Goal: Ask a question

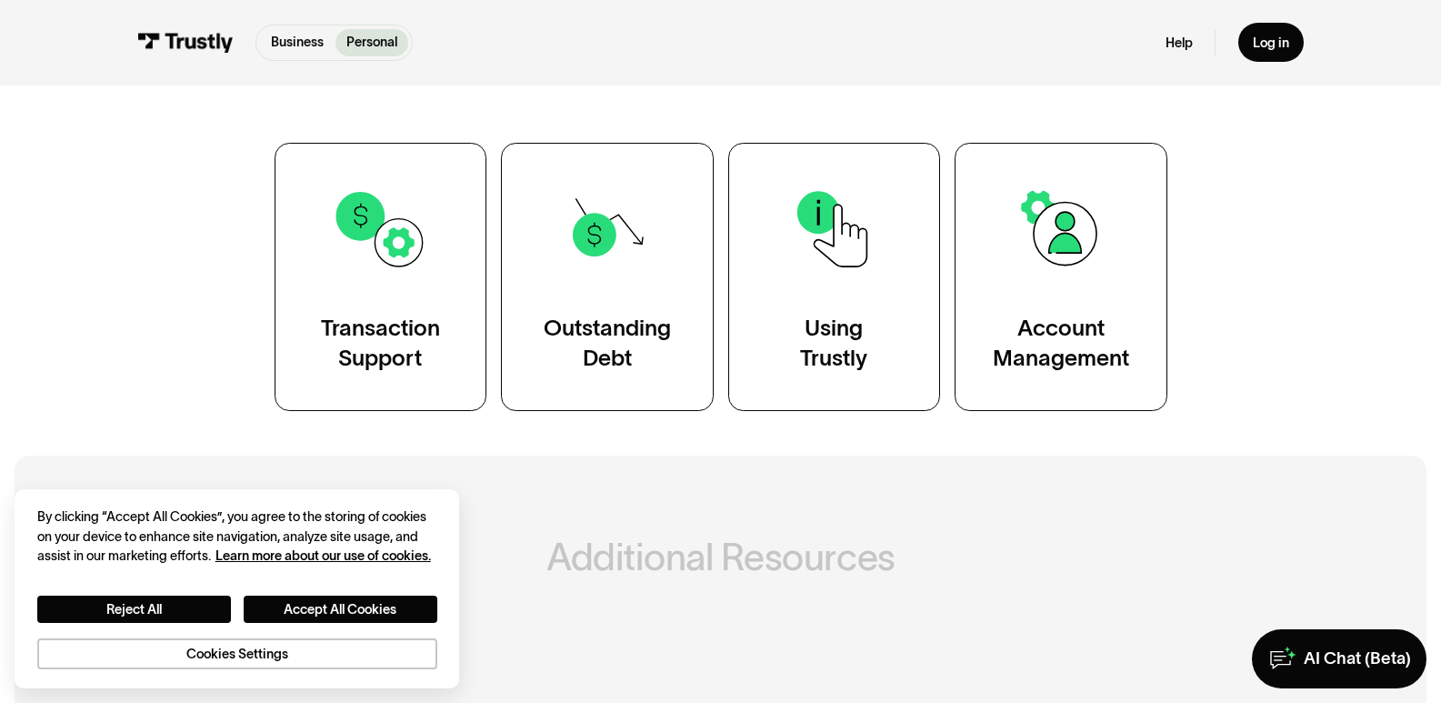
scroll to position [384, 0]
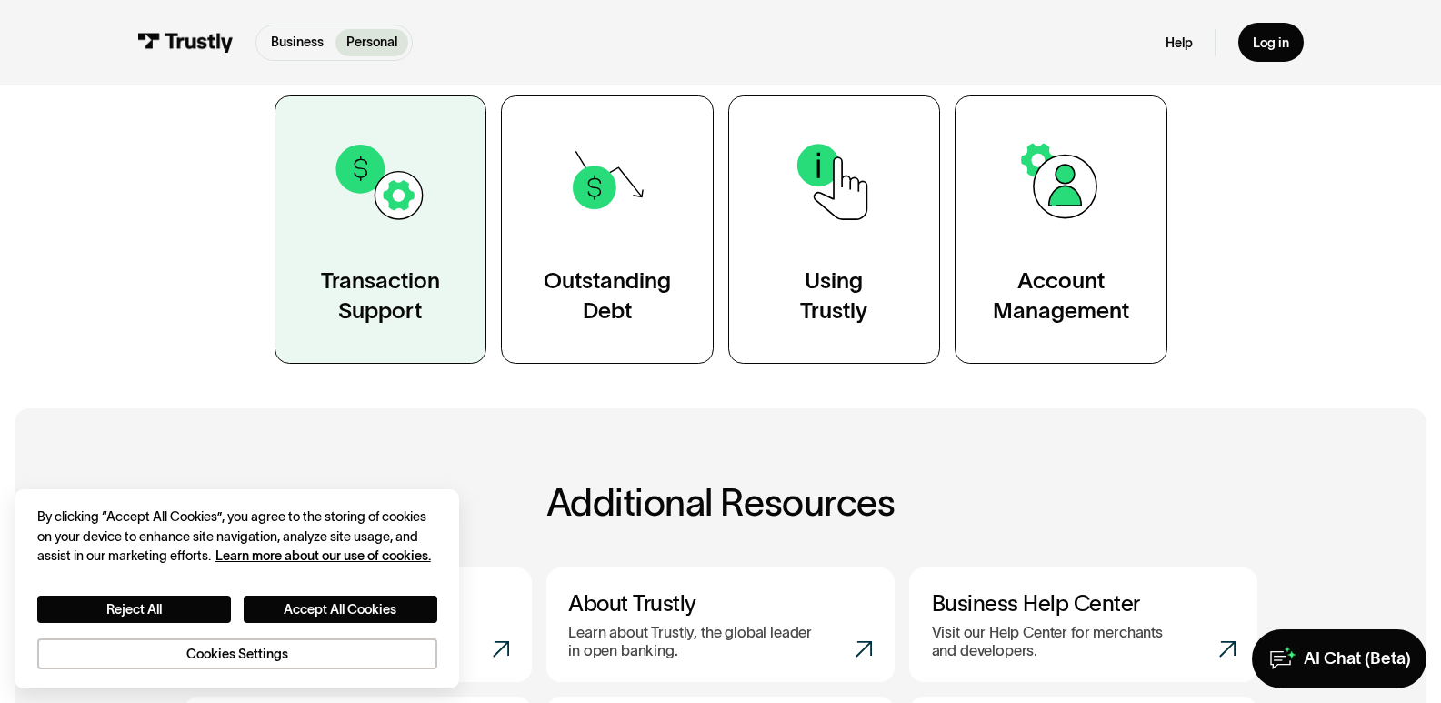
click at [371, 265] on link "Transaction Support" at bounding box center [381, 229] width 213 height 268
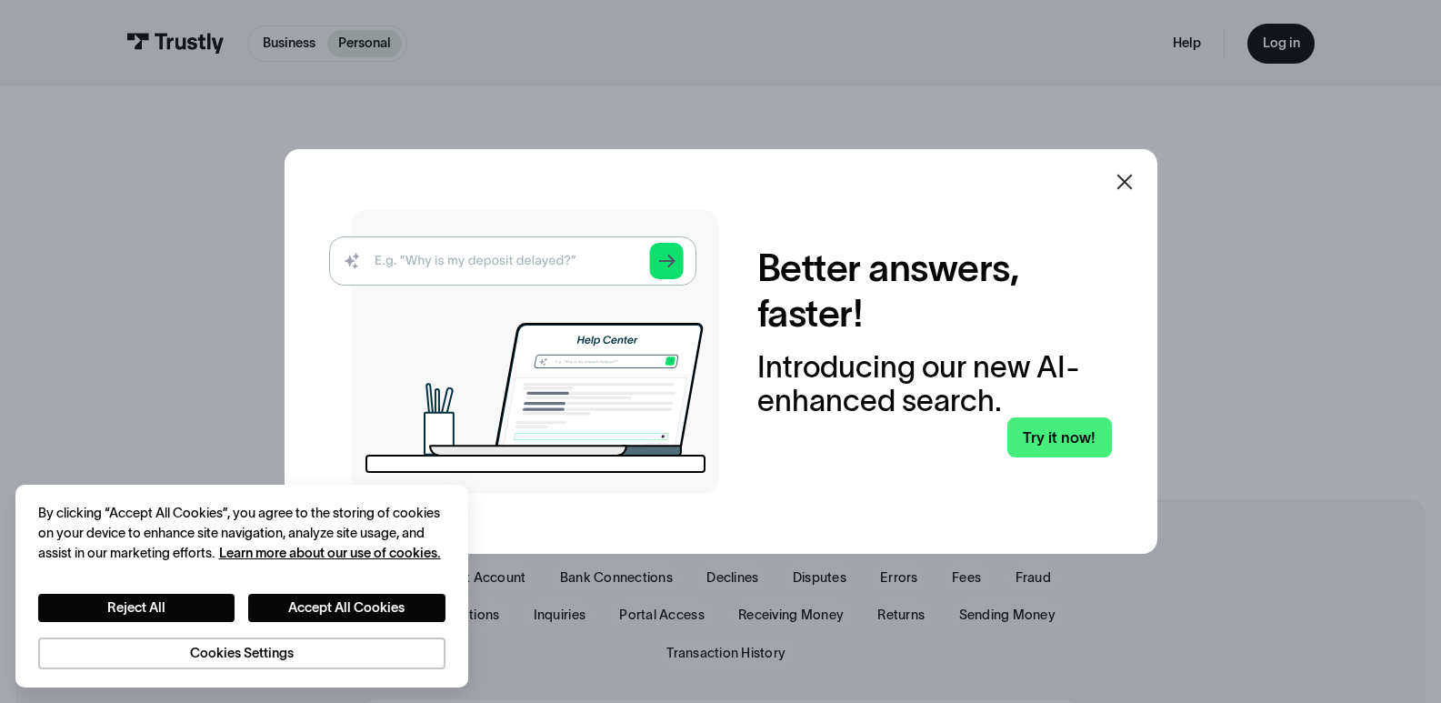
click at [1133, 176] on icon at bounding box center [1125, 182] width 22 height 22
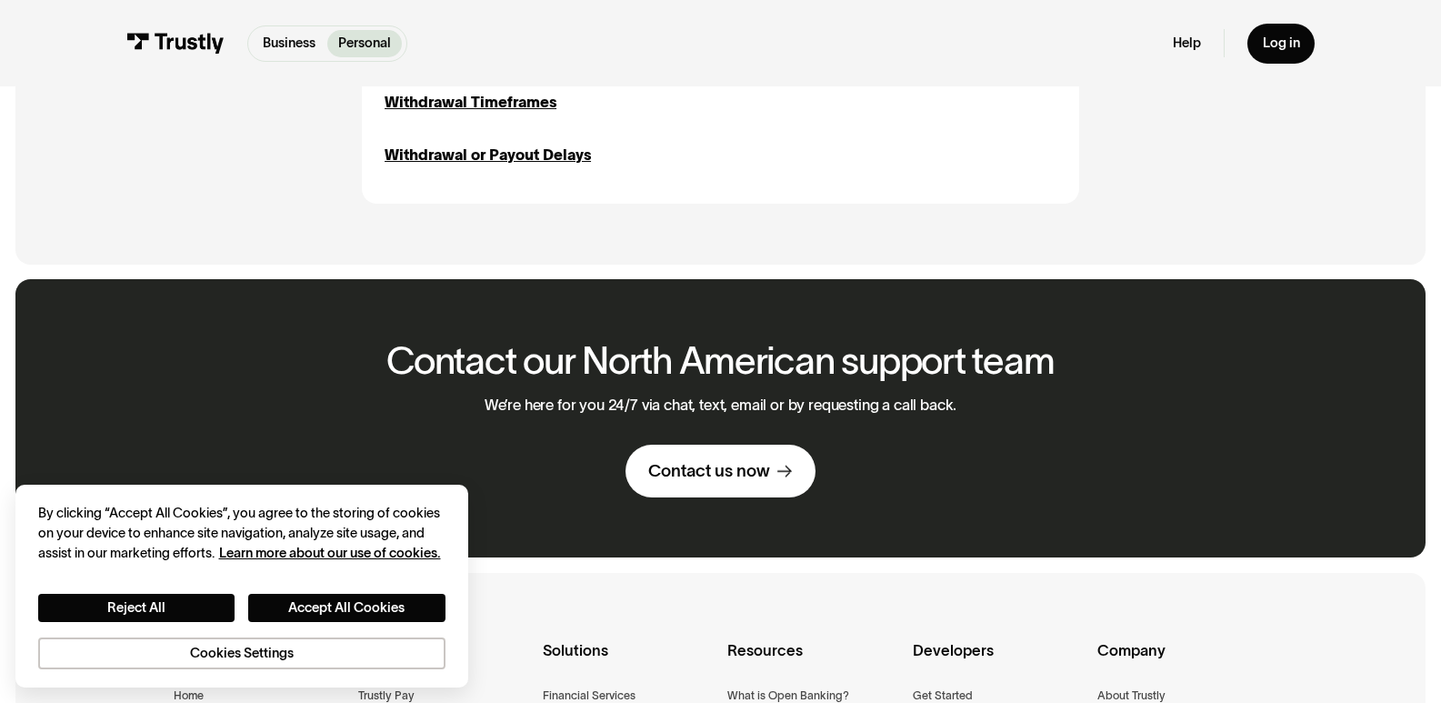
scroll to position [2709, 0]
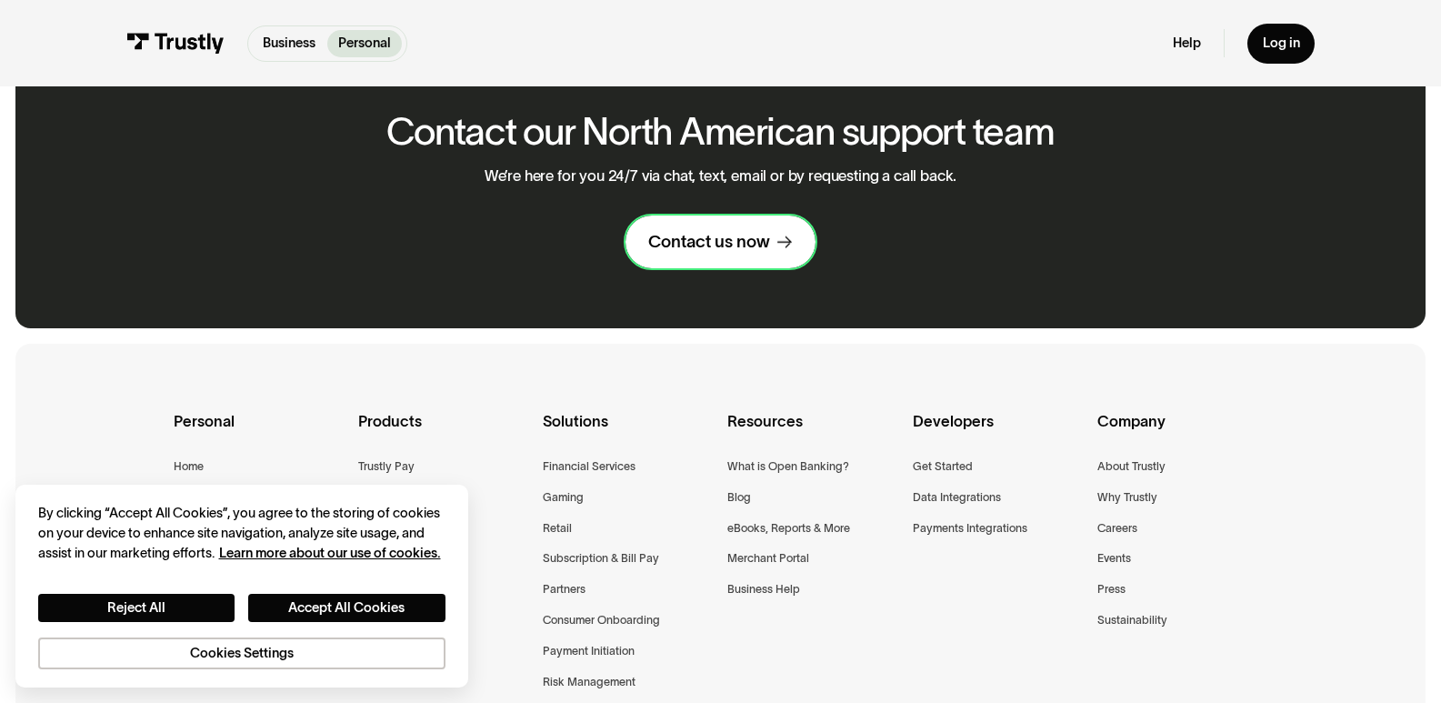
click at [704, 253] on div "Contact us now" at bounding box center [709, 242] width 122 height 22
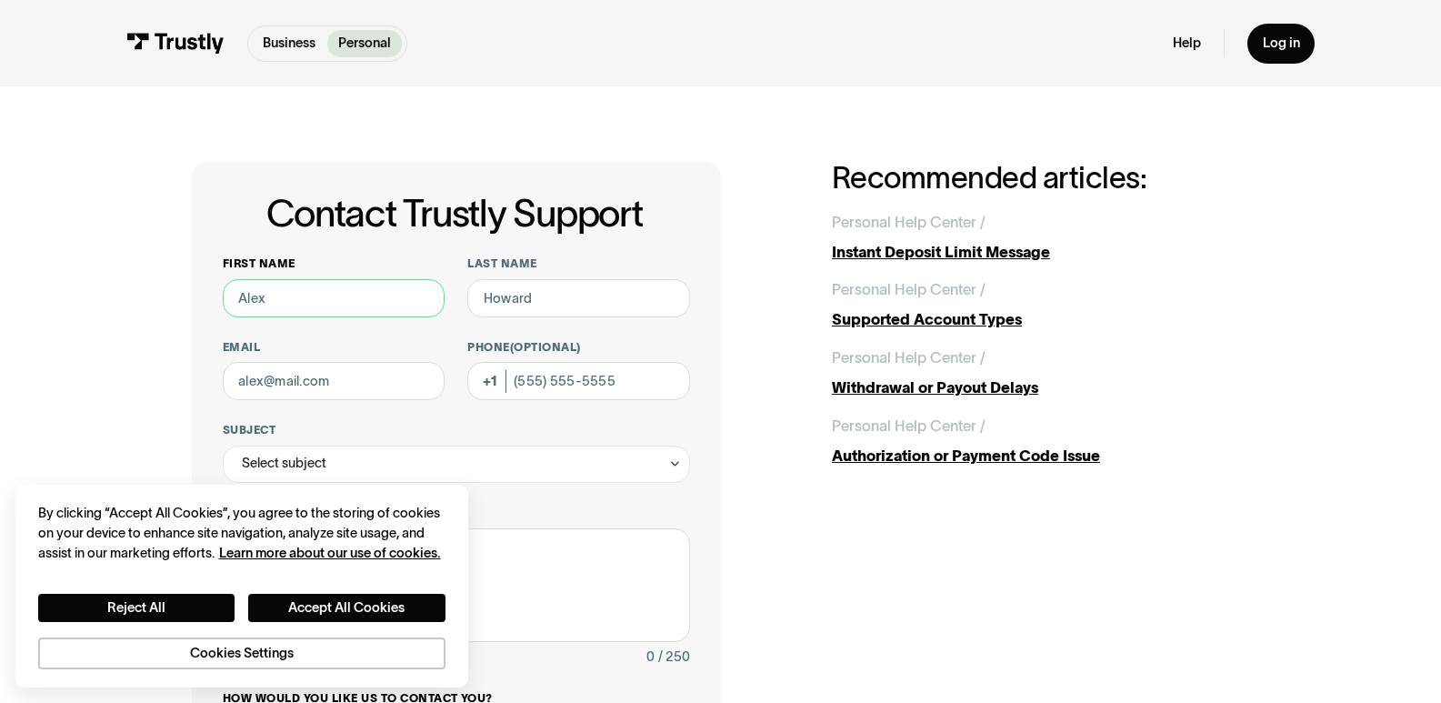
click at [345, 301] on input "First name" at bounding box center [334, 298] width 223 height 38
type input "anne-Marie"
click at [558, 296] on input "Last name" at bounding box center [578, 298] width 223 height 38
type input "Gamache"
